Goal: Task Accomplishment & Management: Manage account settings

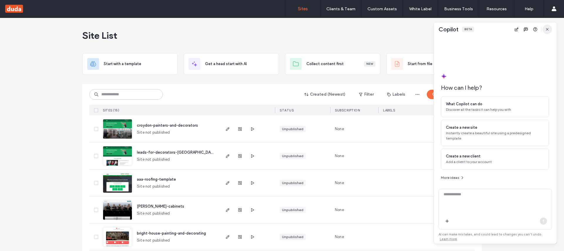
click at [548, 29] on icon "button" at bounding box center [546, 29] width 5 height 5
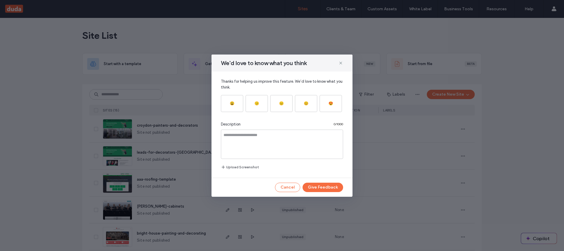
click at [342, 59] on div "We'd love to know what you think" at bounding box center [281, 63] width 141 height 17
click at [341, 63] on icon at bounding box center [340, 63] width 5 height 5
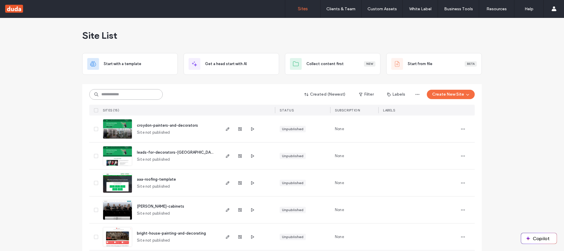
click at [142, 93] on input at bounding box center [125, 94] width 73 height 11
paste input "********"
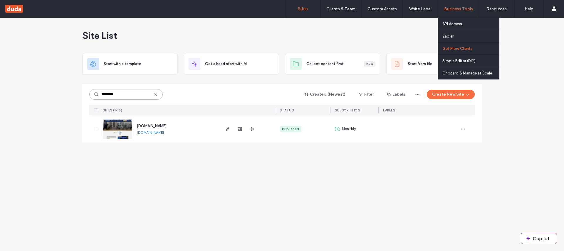
type input "********"
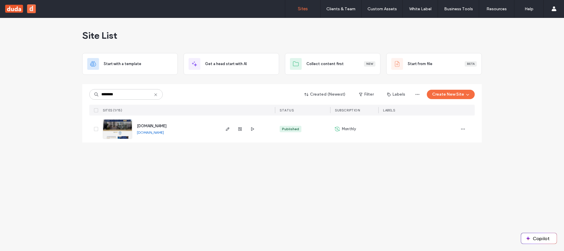
click at [32, 8] on button "d" at bounding box center [31, 8] width 9 height 9
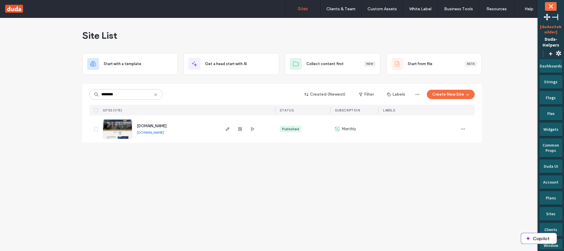
click at [542, 54] on span "⋮" at bounding box center [542, 53] width 7 height 9
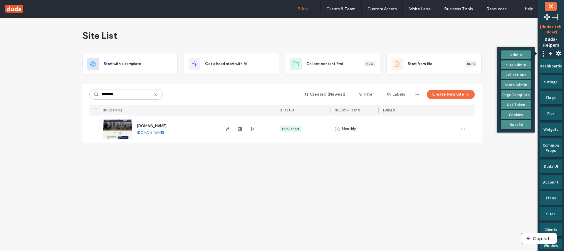
click at [510, 174] on div "Site List Start with a template Get a head start with AI Collect content first …" at bounding box center [282, 134] width 564 height 233
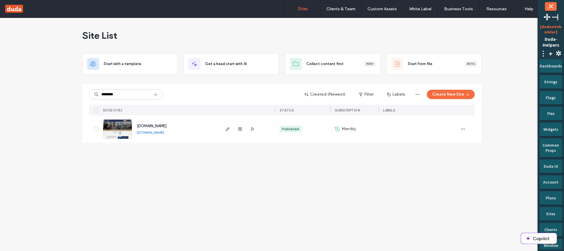
click at [554, 69] on div "Dashboards" at bounding box center [550, 66] width 23 height 14
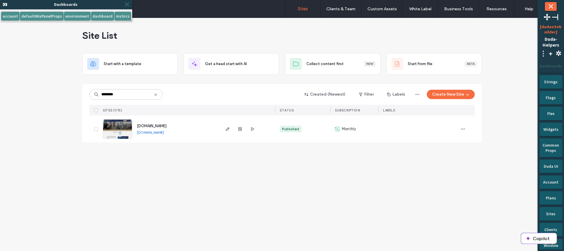
click at [127, 4] on span "⤬" at bounding box center [127, 4] width 6 height 7
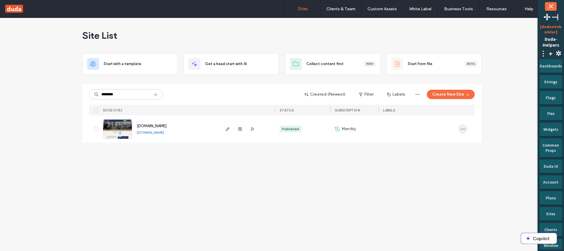
click at [458, 131] on span "button" at bounding box center [462, 128] width 9 height 9
click at [451, 146] on div "Duplicate Site" at bounding box center [441, 144] width 52 height 11
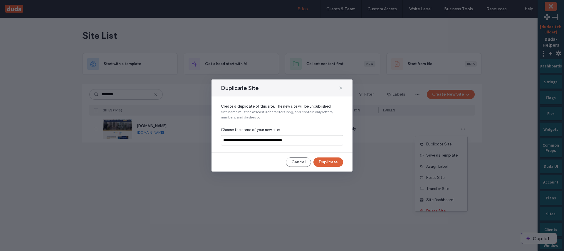
click at [330, 159] on button "Duplicate" at bounding box center [328, 162] width 30 height 9
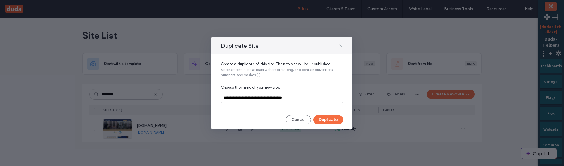
click at [340, 44] on icon at bounding box center [340, 45] width 5 height 5
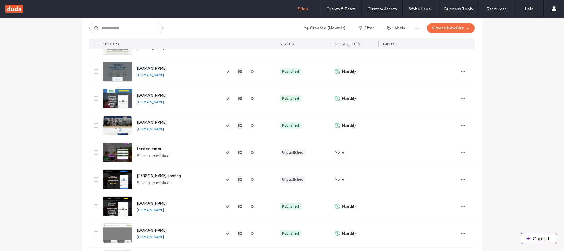
scroll to position [244, 0]
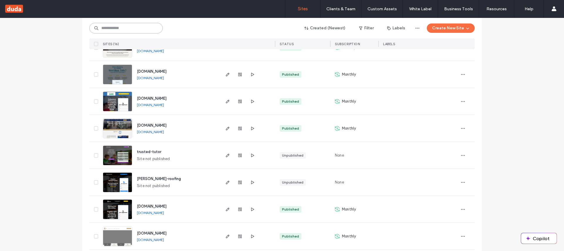
click at [111, 23] on input at bounding box center [125, 28] width 73 height 11
paste input "********"
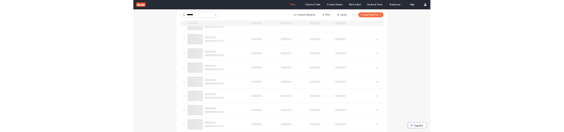
scroll to position [0, 0]
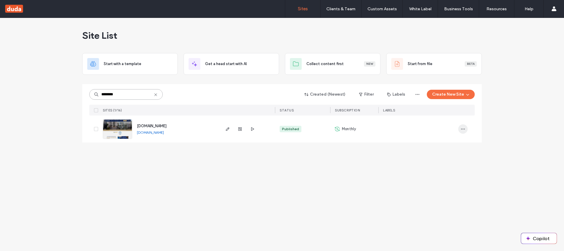
type input "********"
click at [462, 131] on icon "button" at bounding box center [462, 129] width 5 height 5
click at [445, 146] on span "Duplicate Site" at bounding box center [438, 144] width 25 height 6
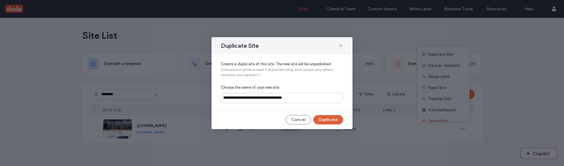
click at [329, 119] on button "Duplicate" at bounding box center [328, 119] width 30 height 9
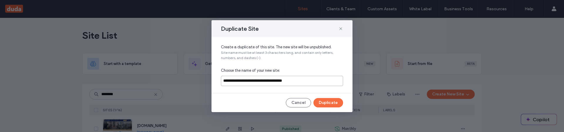
drag, startPoint x: 268, startPoint y: 81, endPoint x: 210, endPoint y: 80, distance: 58.1
click at [210, 80] on div "**********" at bounding box center [282, 66] width 564 height 132
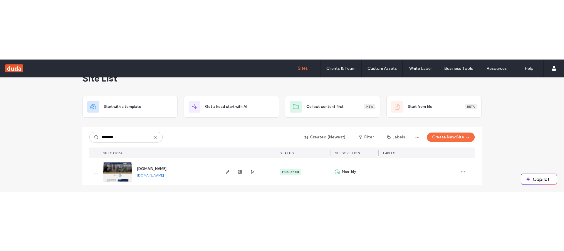
scroll to position [17, 0]
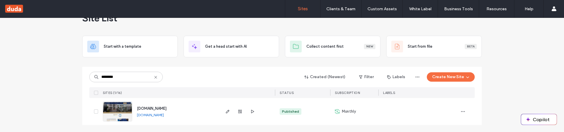
click at [166, 109] on span "[DOMAIN_NAME]" at bounding box center [152, 109] width 30 height 4
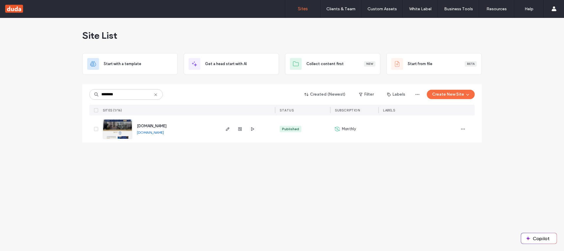
scroll to position [0, 0]
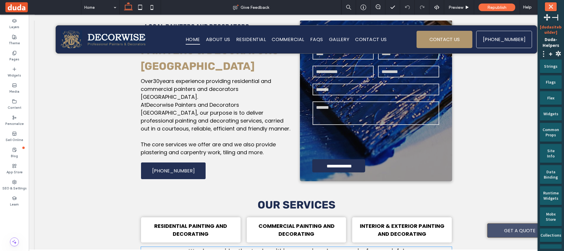
scroll to position [570, 0]
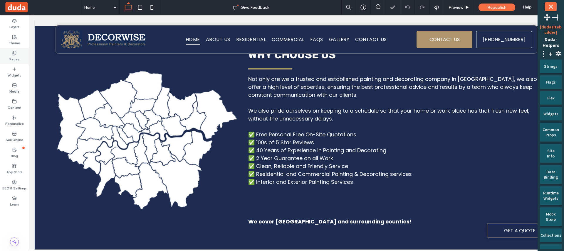
click at [19, 59] on div "Pages" at bounding box center [14, 56] width 29 height 16
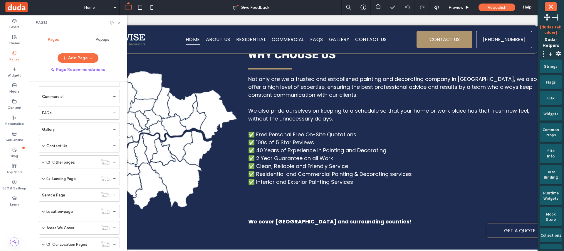
scroll to position [0, 0]
click at [15, 181] on icon at bounding box center [14, 182] width 5 height 5
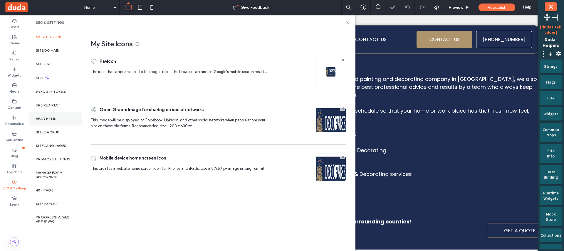
click at [61, 121] on div "Head HTML" at bounding box center [55, 119] width 53 height 14
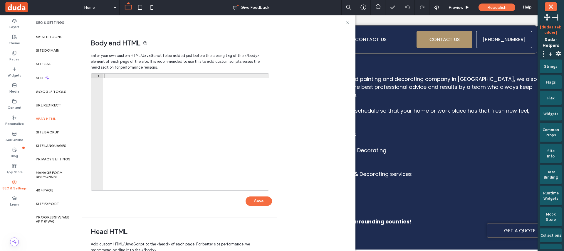
scroll to position [1, 0]
click at [61, 104] on label "URL Redirect" at bounding box center [49, 105] width 26 height 4
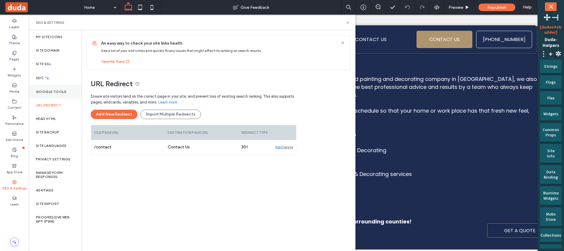
click at [14, 53] on use at bounding box center [14, 53] width 3 height 4
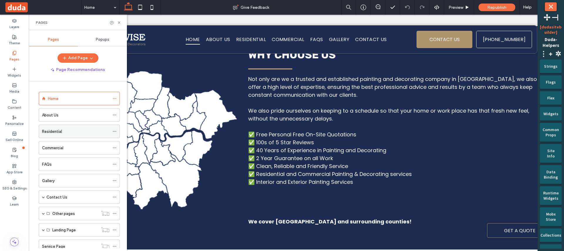
scroll to position [85, 0]
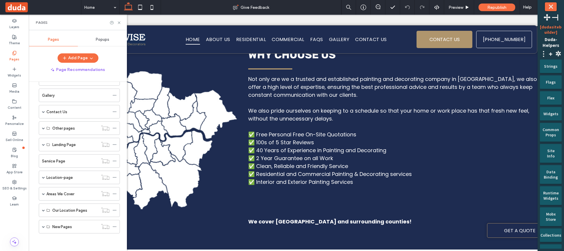
click at [122, 21] on div "Pages" at bounding box center [78, 23] width 98 height 16
click at [120, 21] on icon at bounding box center [119, 23] width 4 height 4
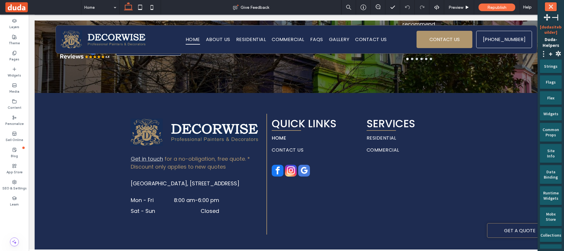
scroll to position [0, 0]
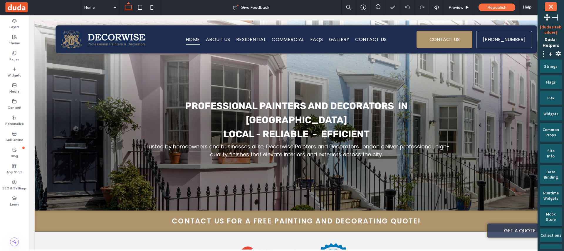
click at [550, 7] on button "⤬" at bounding box center [550, 6] width 12 height 9
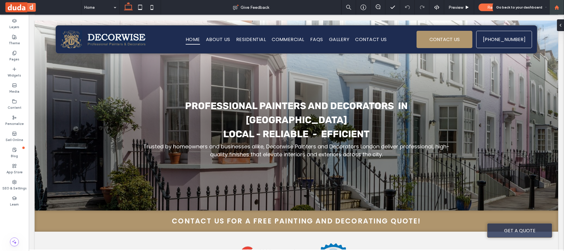
click at [556, 8] on use at bounding box center [556, 7] width 4 height 4
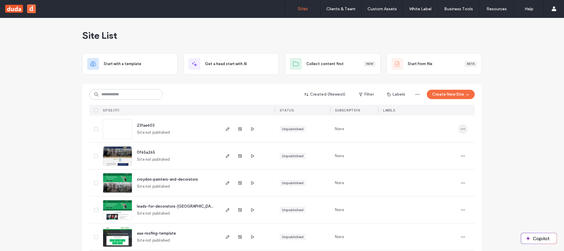
click at [460, 131] on icon "button" at bounding box center [462, 129] width 5 height 5
click at [435, 157] on span "Duplicate Site" at bounding box center [436, 156] width 25 height 6
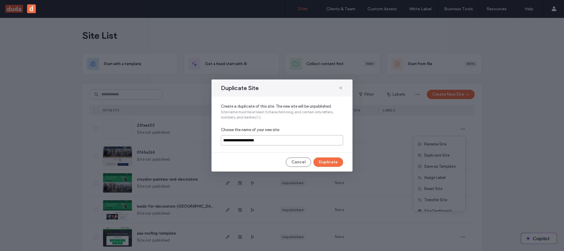
click at [288, 144] on input "**********" at bounding box center [282, 140] width 122 height 10
type input "**********"
click at [333, 159] on button "Duplicate" at bounding box center [328, 162] width 30 height 9
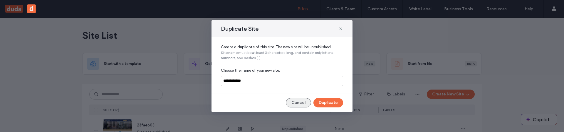
click at [294, 98] on button "Cancel" at bounding box center [298, 102] width 25 height 9
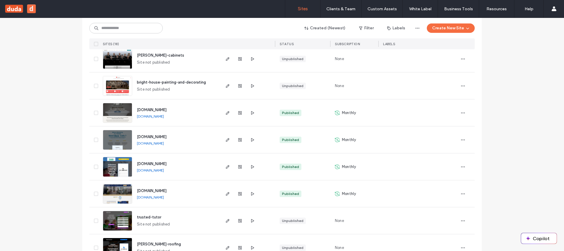
scroll to position [199, 0]
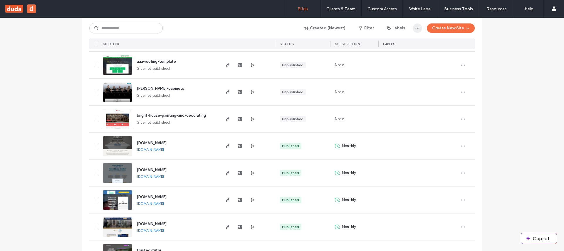
click at [415, 27] on icon "button" at bounding box center [417, 28] width 5 height 5
click at [505, 71] on div "Site List Start with a template Get a head start with AI Collect content first …" at bounding box center [282, 114] width 564 height 591
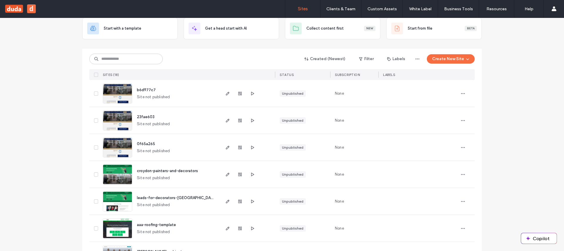
scroll to position [12, 0]
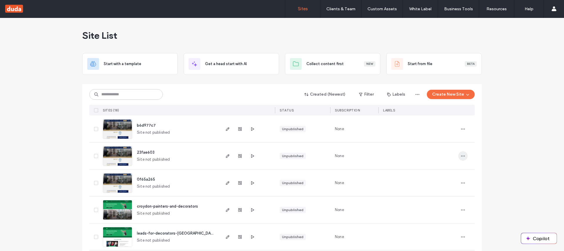
click at [461, 159] on span "button" at bounding box center [462, 155] width 9 height 9
click at [443, 180] on span "Duplicate Site" at bounding box center [436, 183] width 25 height 6
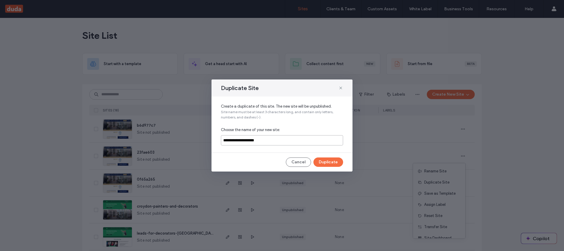
click at [270, 139] on input "**********" at bounding box center [282, 140] width 122 height 10
type input "**********"
click at [321, 161] on button "Duplicate" at bounding box center [328, 162] width 30 height 9
click at [304, 162] on button "Cancel" at bounding box center [298, 162] width 25 height 9
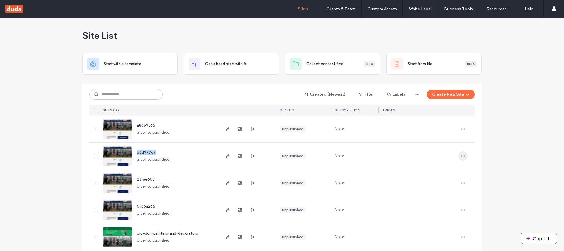
click at [462, 154] on icon "button" at bounding box center [462, 156] width 5 height 5
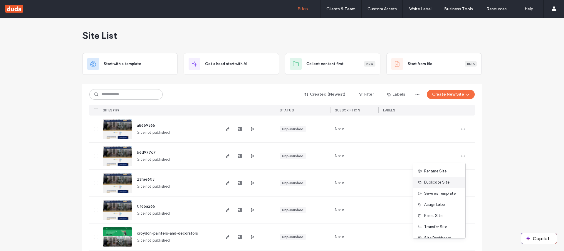
click at [446, 181] on span "Duplicate Site" at bounding box center [436, 183] width 25 height 6
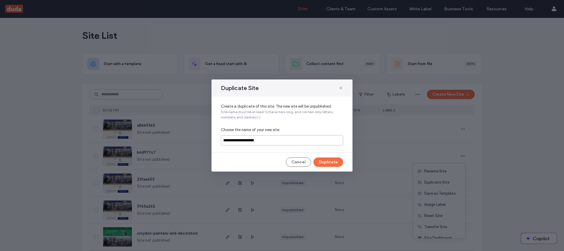
click at [276, 143] on input "**********" at bounding box center [282, 140] width 122 height 10
type input "**********"
click at [323, 159] on button "Duplicate" at bounding box center [328, 162] width 30 height 9
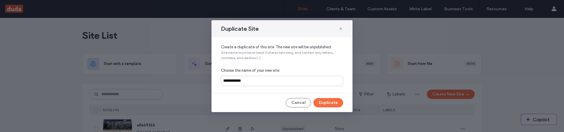
click at [300, 104] on button "Cancel" at bounding box center [298, 102] width 25 height 9
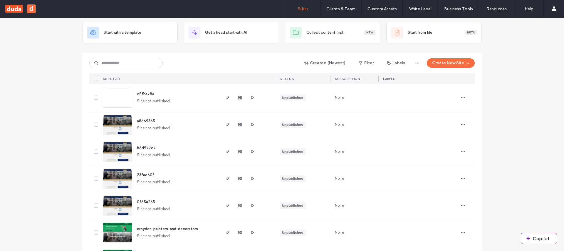
scroll to position [43, 0]
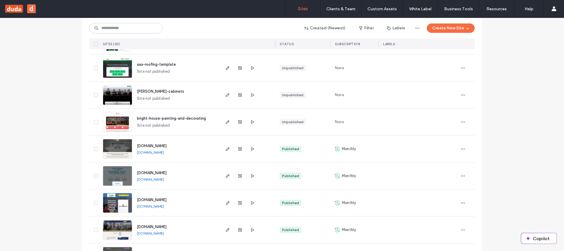
scroll to position [326, 0]
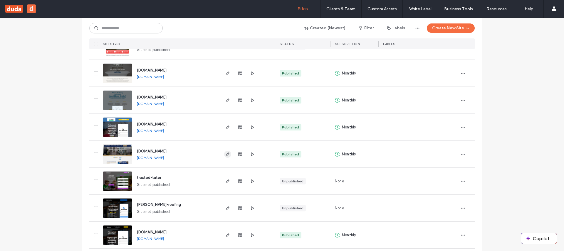
click at [225, 154] on icon "button" at bounding box center [227, 154] width 5 height 5
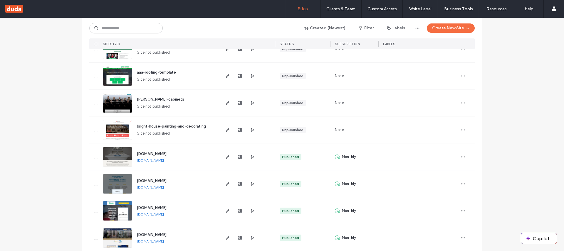
scroll to position [243, 0]
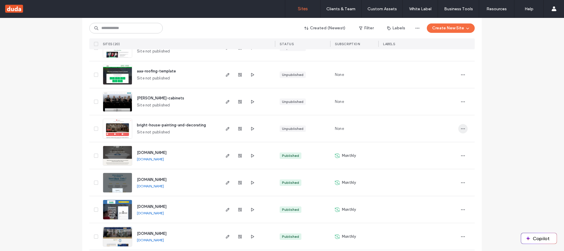
click at [461, 130] on icon "button" at bounding box center [462, 129] width 5 height 5
click at [436, 156] on span "Duplicate Site" at bounding box center [436, 155] width 25 height 6
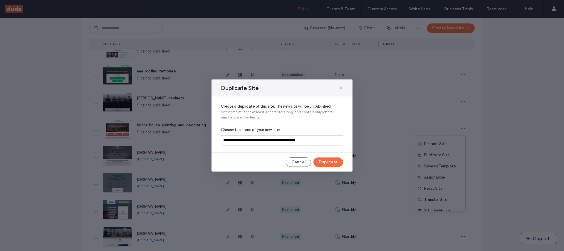
click at [273, 142] on input "**********" at bounding box center [282, 140] width 122 height 10
click at [239, 140] on input "**********" at bounding box center [282, 140] width 122 height 10
type input "**********"
click at [332, 158] on button "Duplicate" at bounding box center [328, 162] width 30 height 9
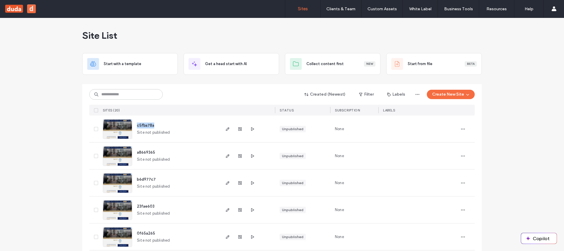
drag, startPoint x: 153, startPoint y: 124, endPoint x: 133, endPoint y: 124, distance: 20.3
click at [133, 124] on div "c5fba78a Site not published" at bounding box center [175, 129] width 87 height 27
copy span "c5fba78a"
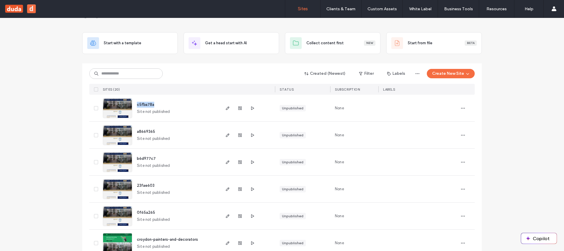
scroll to position [45, 0]
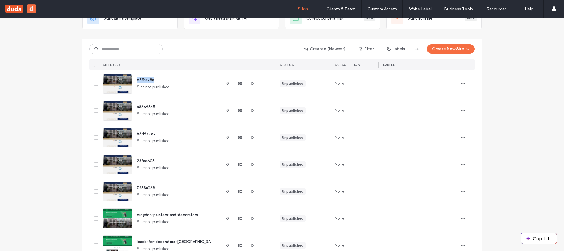
click at [94, 85] on span at bounding box center [96, 84] width 4 height 4
click at [95, 110] on icon at bounding box center [96, 111] width 2 height 2
click at [93, 134] on div at bounding box center [94, 137] width 11 height 27
click at [95, 139] on span at bounding box center [96, 138] width 4 height 4
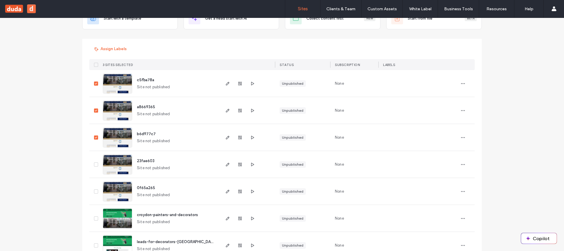
click at [95, 164] on icon at bounding box center [96, 165] width 2 height 2
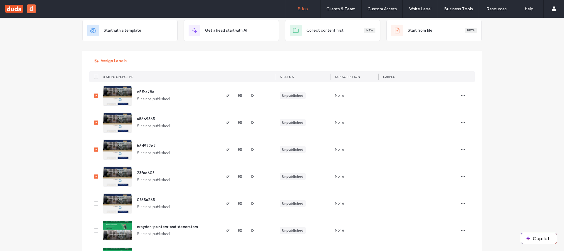
scroll to position [36, 0]
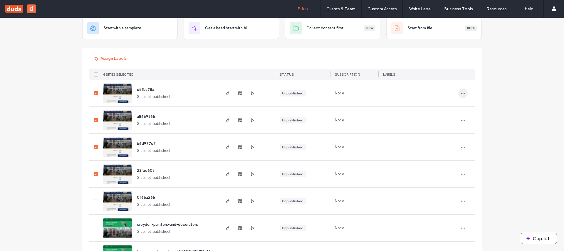
click at [458, 89] on span "button" at bounding box center [462, 93] width 9 height 9
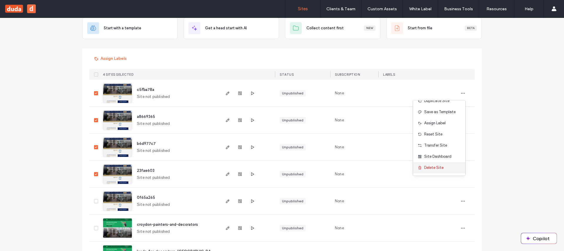
click at [434, 170] on span "Delete Site" at bounding box center [433, 168] width 19 height 6
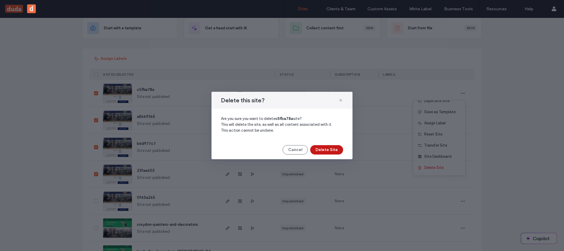
click at [336, 152] on button "Delete Site" at bounding box center [326, 149] width 33 height 9
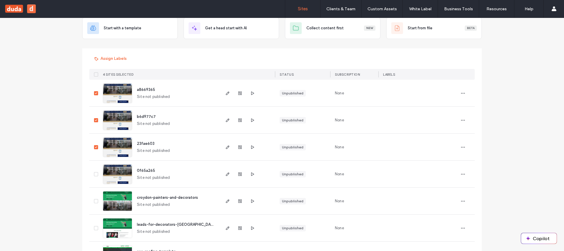
click at [466, 93] on div at bounding box center [466, 93] width 16 height 27
click at [464, 93] on span "button" at bounding box center [462, 93] width 9 height 9
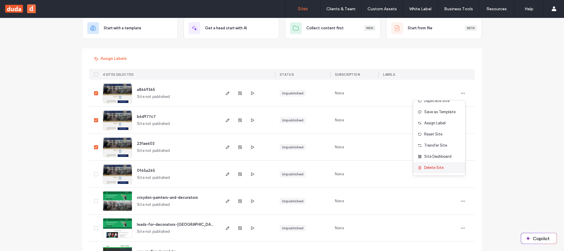
click at [436, 165] on span "Delete Site" at bounding box center [433, 168] width 19 height 6
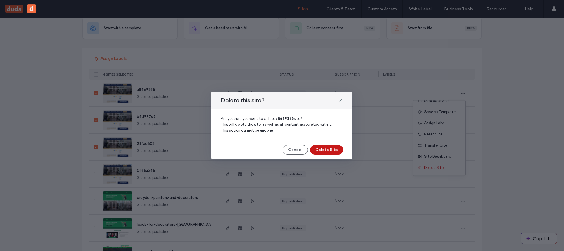
click at [330, 149] on button "Delete Site" at bounding box center [326, 149] width 33 height 9
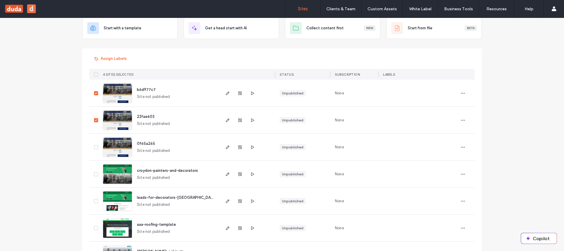
click at [95, 92] on icon at bounding box center [96, 93] width 2 height 2
click at [94, 119] on span at bounding box center [96, 120] width 4 height 4
